Goal: Task Accomplishment & Management: Complete application form

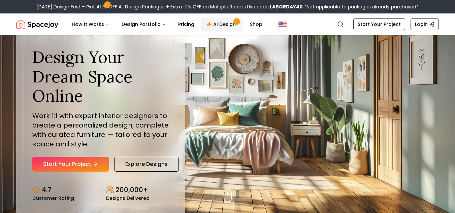
click at [224, 25] on link "AI Design" at bounding box center [222, 24] width 42 height 13
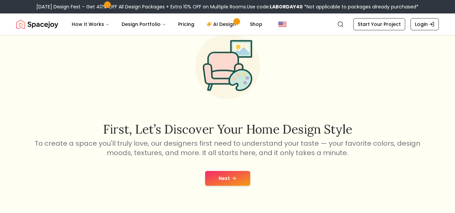
scroll to position [33, 0]
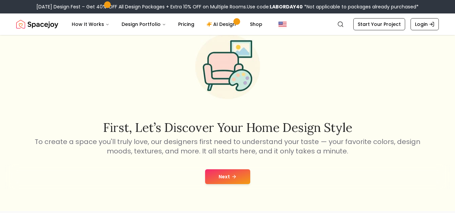
click at [225, 170] on button "Next" at bounding box center [227, 176] width 45 height 15
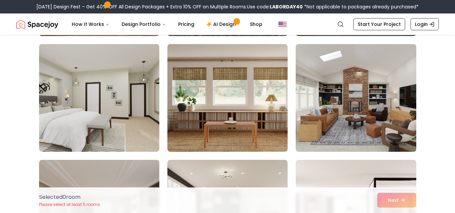
scroll to position [286, 0]
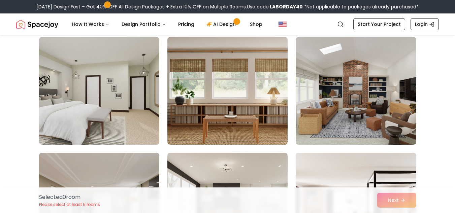
click at [237, 126] on img at bounding box center [227, 90] width 126 height 113
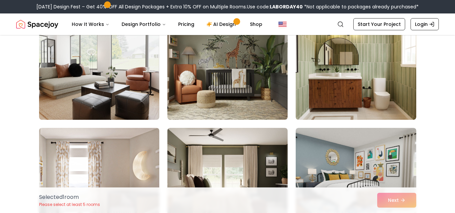
scroll to position [659, 0]
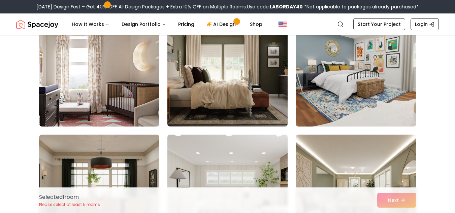
click at [258, 107] on img at bounding box center [227, 72] width 126 height 113
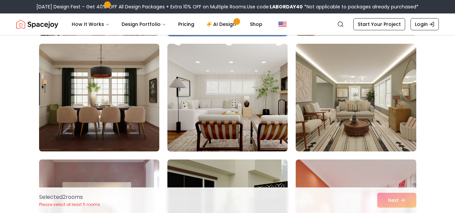
scroll to position [864, 0]
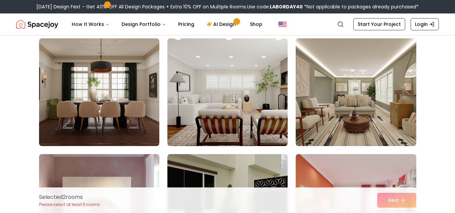
click at [343, 118] on img at bounding box center [355, 92] width 126 height 113
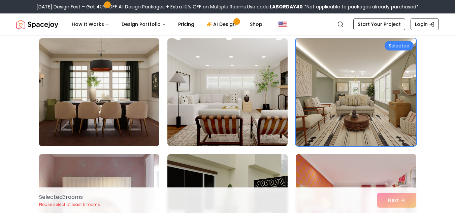
click at [145, 110] on img at bounding box center [99, 92] width 126 height 113
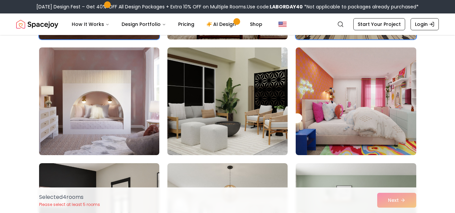
scroll to position [971, 0]
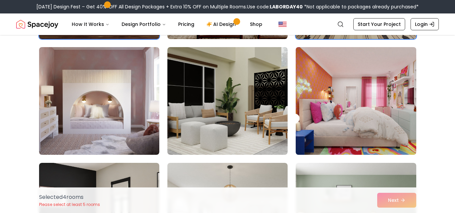
click at [335, 127] on img at bounding box center [355, 100] width 126 height 113
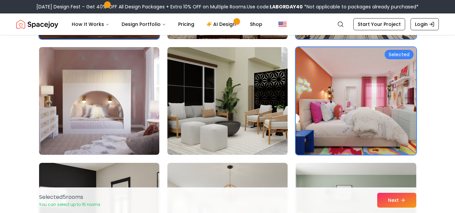
click at [335, 127] on img at bounding box center [355, 100] width 126 height 113
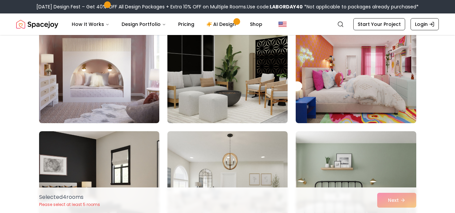
scroll to position [1003, 0]
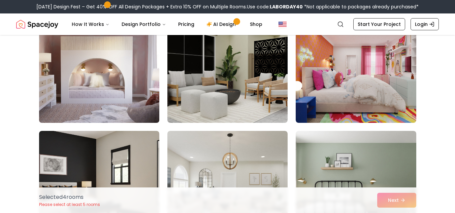
click at [126, 101] on img at bounding box center [99, 68] width 126 height 113
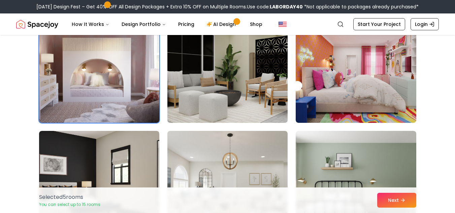
click at [216, 116] on img at bounding box center [227, 68] width 126 height 113
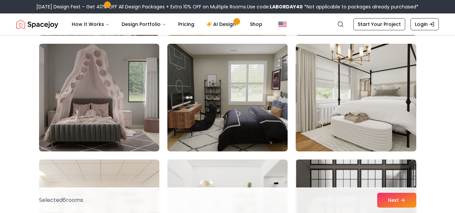
scroll to position [1323, 0]
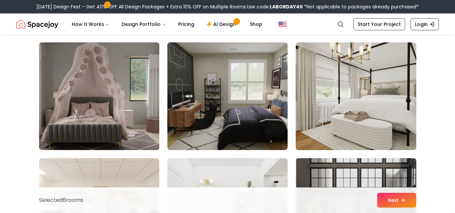
click at [133, 120] on img at bounding box center [99, 96] width 126 height 113
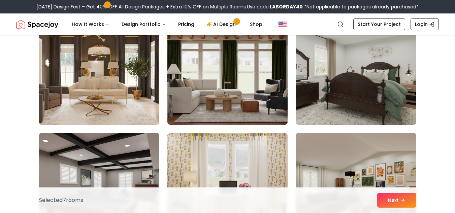
scroll to position [2159, 0]
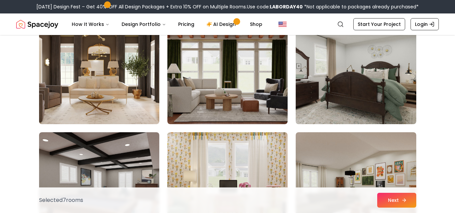
click at [394, 197] on button "Next" at bounding box center [396, 200] width 39 height 15
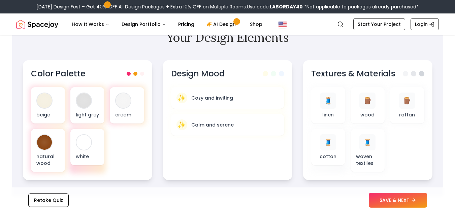
scroll to position [219, 0]
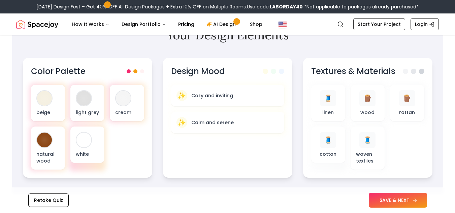
click at [392, 201] on button "SAVE & NEXT" at bounding box center [398, 200] width 58 height 15
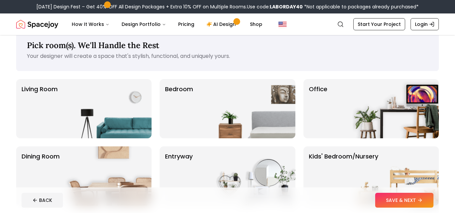
scroll to position [14, 0]
click at [252, 109] on img at bounding box center [252, 108] width 86 height 59
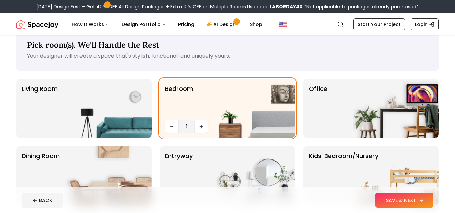
click at [409, 203] on button "SAVE & NEXT" at bounding box center [404, 200] width 58 height 15
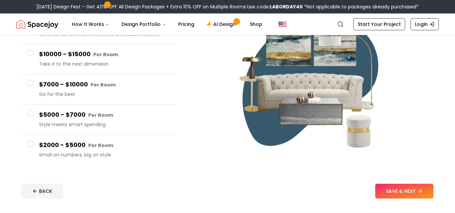
scroll to position [93, 0]
click at [27, 149] on button "$2000 - $5000 Per Room Small on numbers, big on style" at bounding box center [99, 150] width 155 height 30
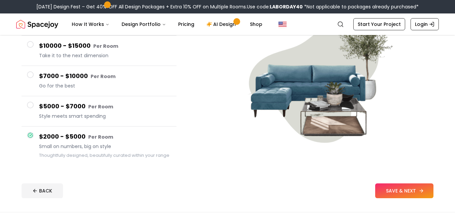
click at [399, 191] on button "SAVE & NEXT" at bounding box center [404, 190] width 58 height 15
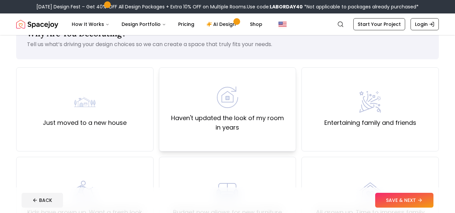
scroll to position [26, 0]
click at [268, 137] on div "Haven't updated the look of my room in years" at bounding box center [227, 109] width 137 height 84
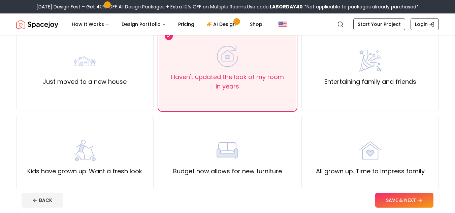
scroll to position [90, 0]
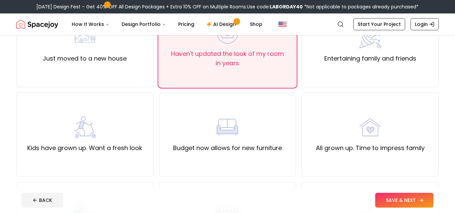
click at [421, 201] on icon at bounding box center [420, 200] width 5 height 5
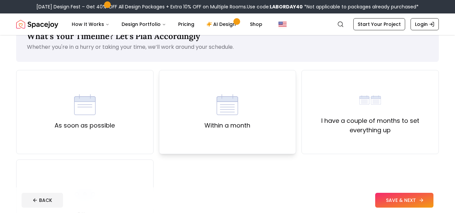
scroll to position [25, 0]
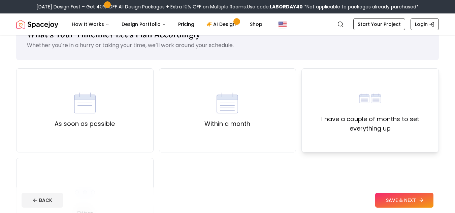
click at [336, 134] on div "I have a couple of months to set everything up" at bounding box center [369, 110] width 137 height 84
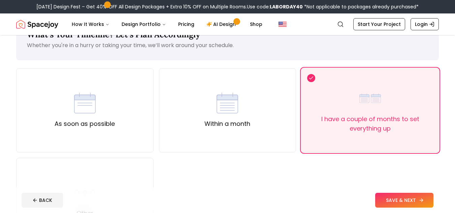
click at [394, 204] on button "SAVE & NEXT" at bounding box center [404, 200] width 58 height 15
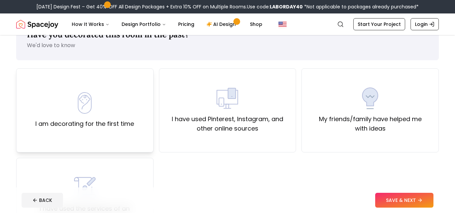
click at [120, 125] on label "I am decorating for the first time" at bounding box center [84, 123] width 99 height 9
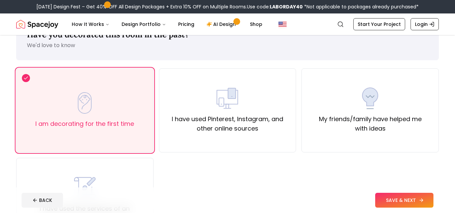
click at [385, 197] on button "SAVE & NEXT" at bounding box center [404, 200] width 58 height 15
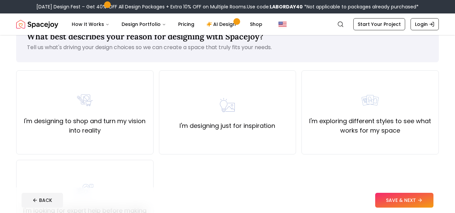
scroll to position [23, 0]
click at [340, 144] on div "I'm exploring different styles to see what works for my space" at bounding box center [369, 112] width 137 height 84
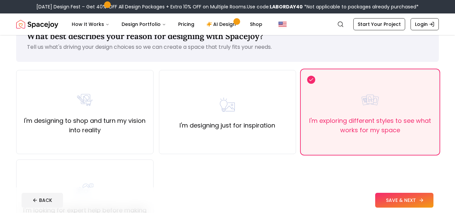
click at [401, 198] on button "SAVE & NEXT" at bounding box center [404, 200] width 58 height 15
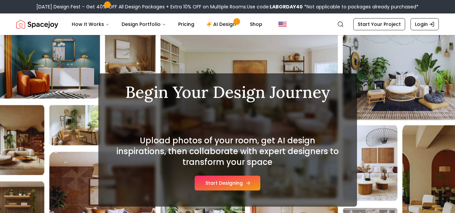
click at [239, 180] on button "Start Designing" at bounding box center [228, 183] width 66 height 15
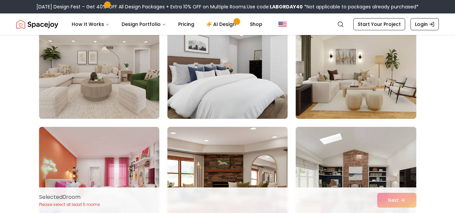
scroll to position [313, 0]
